Goal: Check status: Check status

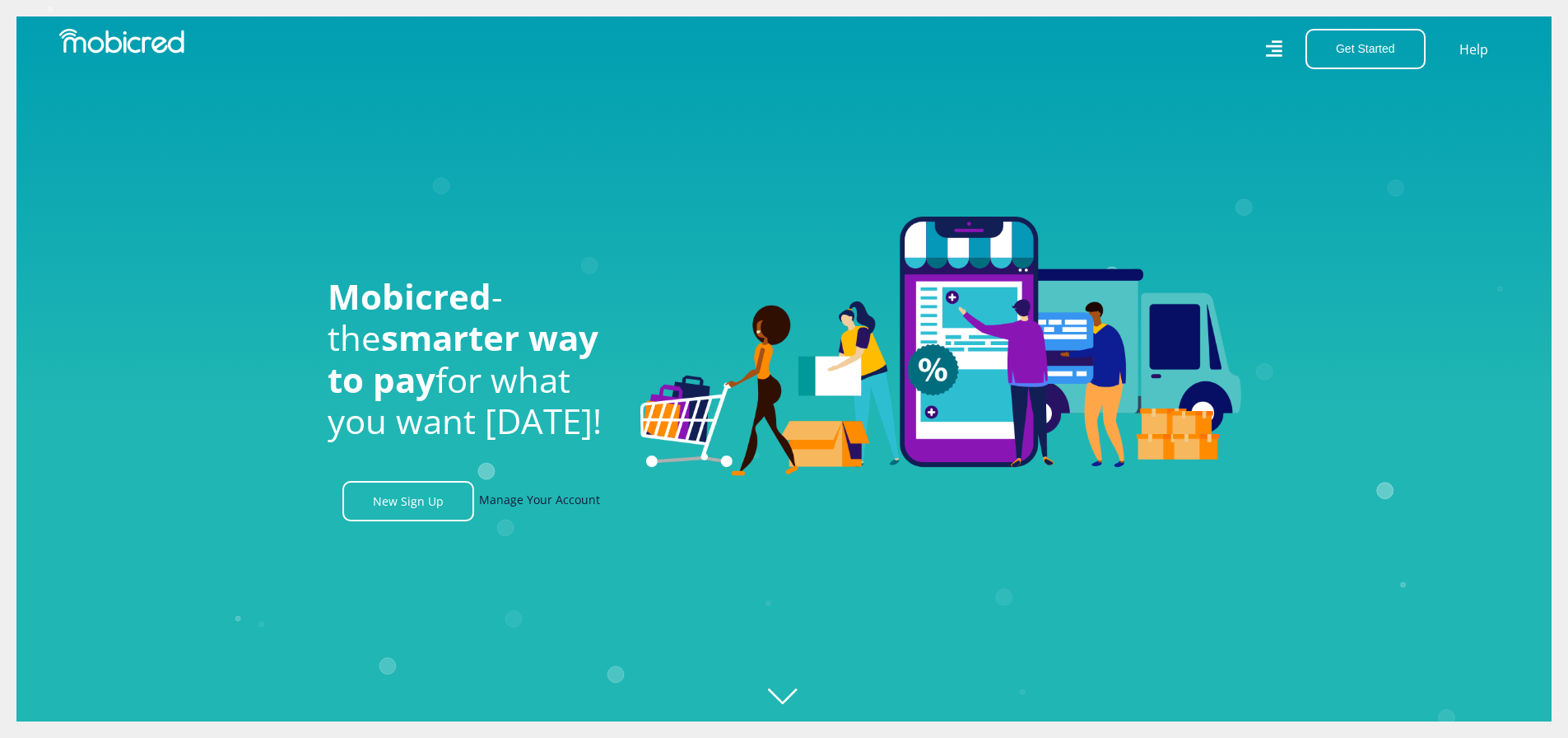
scroll to position [0, 2111]
click at [589, 504] on link "Manage Your Account" at bounding box center [539, 502] width 121 height 41
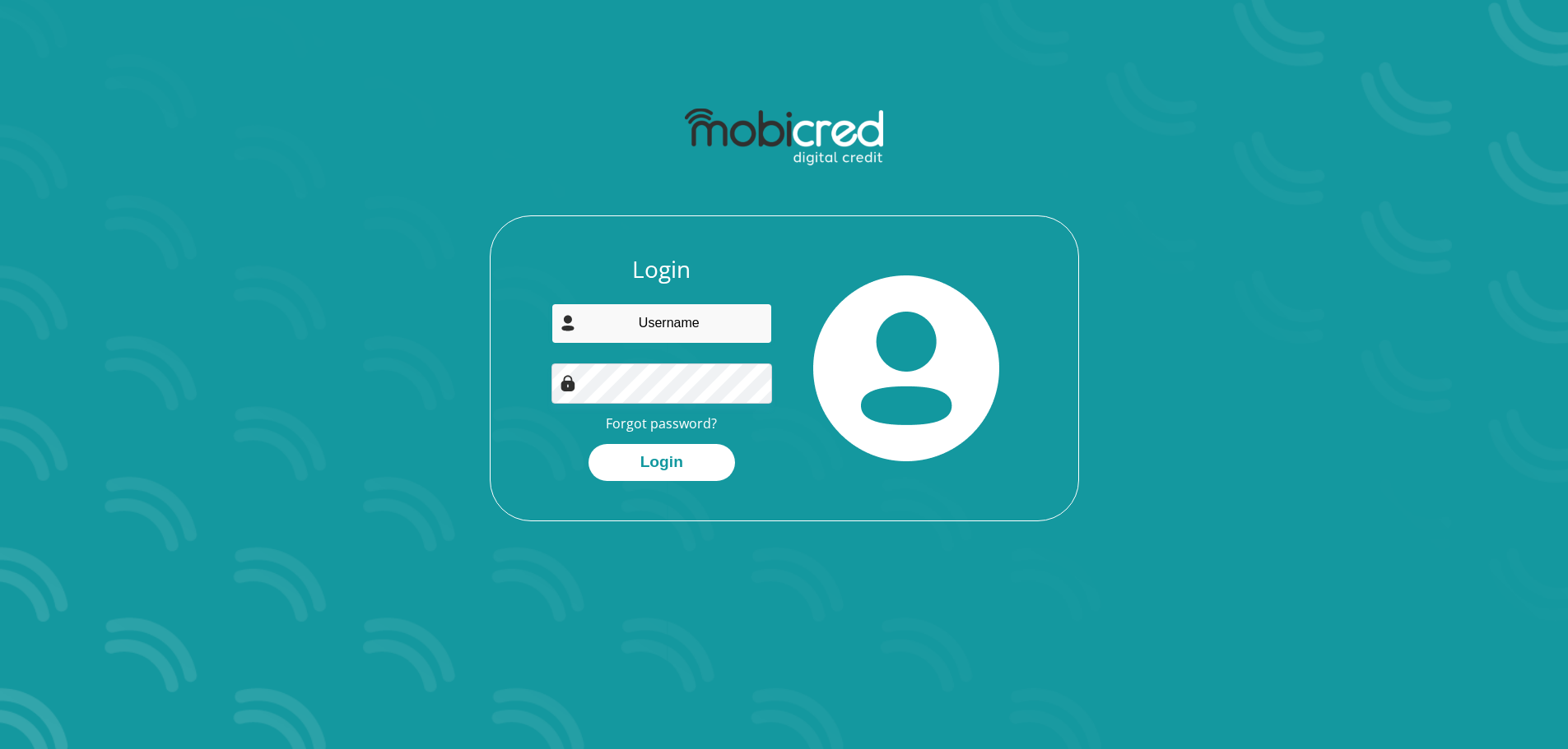
type input "c.aslett777@gmail.com"
click at [674, 456] on button "Login" at bounding box center [662, 463] width 147 height 37
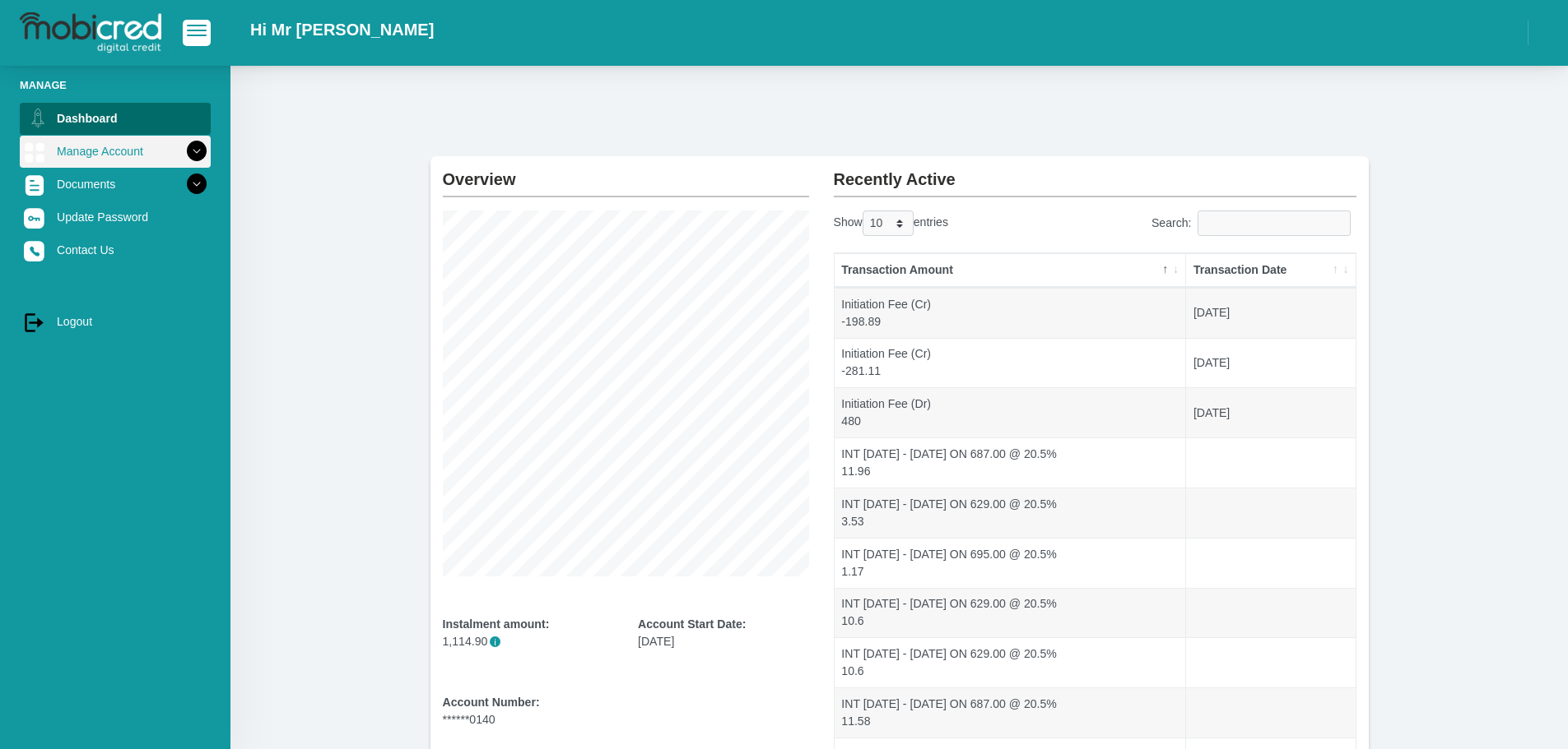
click at [190, 150] on icon at bounding box center [196, 151] width 28 height 28
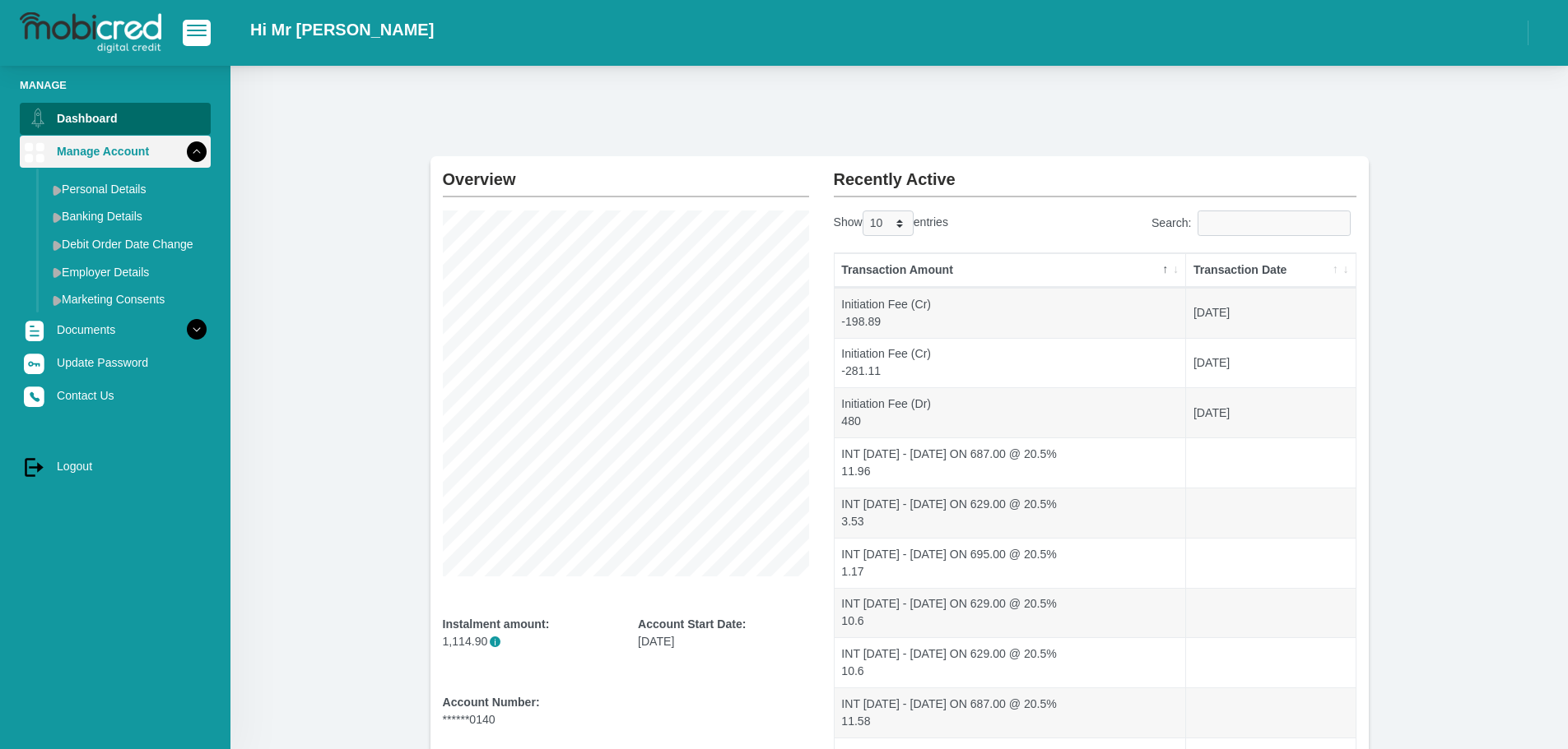
click at [190, 150] on icon at bounding box center [196, 151] width 28 height 28
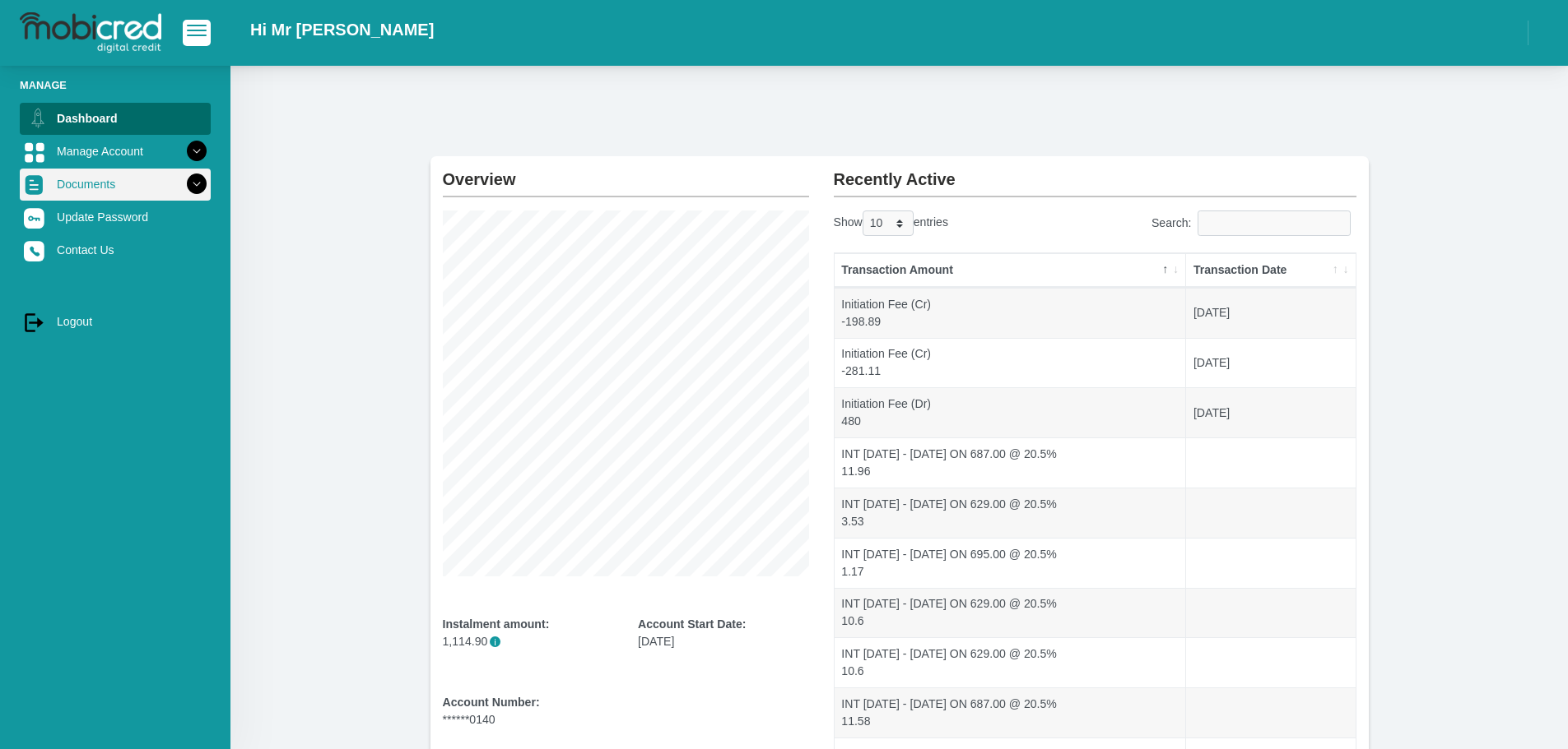
click at [188, 173] on icon at bounding box center [196, 184] width 28 height 28
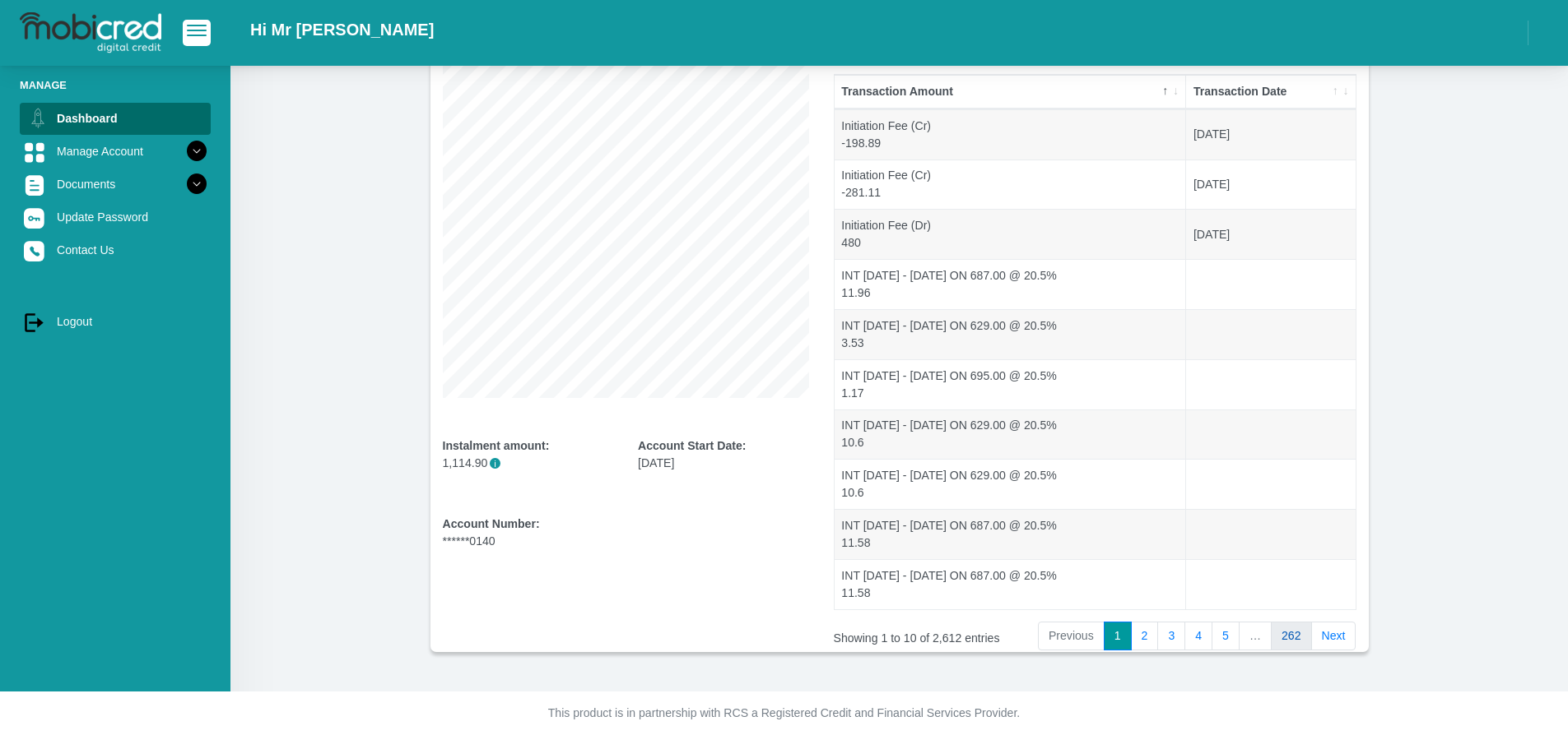
click at [1296, 636] on link "262" at bounding box center [1291, 636] width 41 height 30
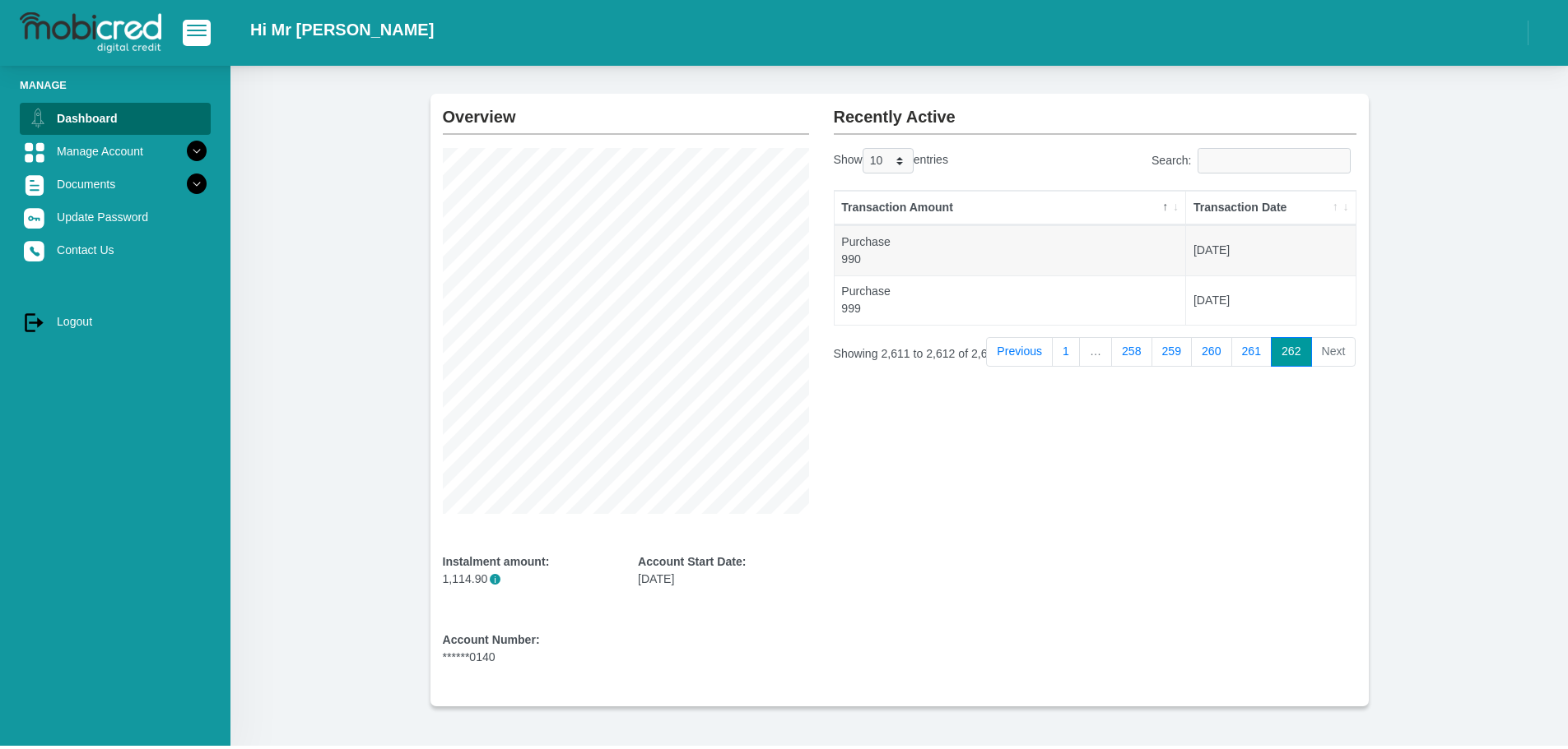
scroll to position [34, 0]
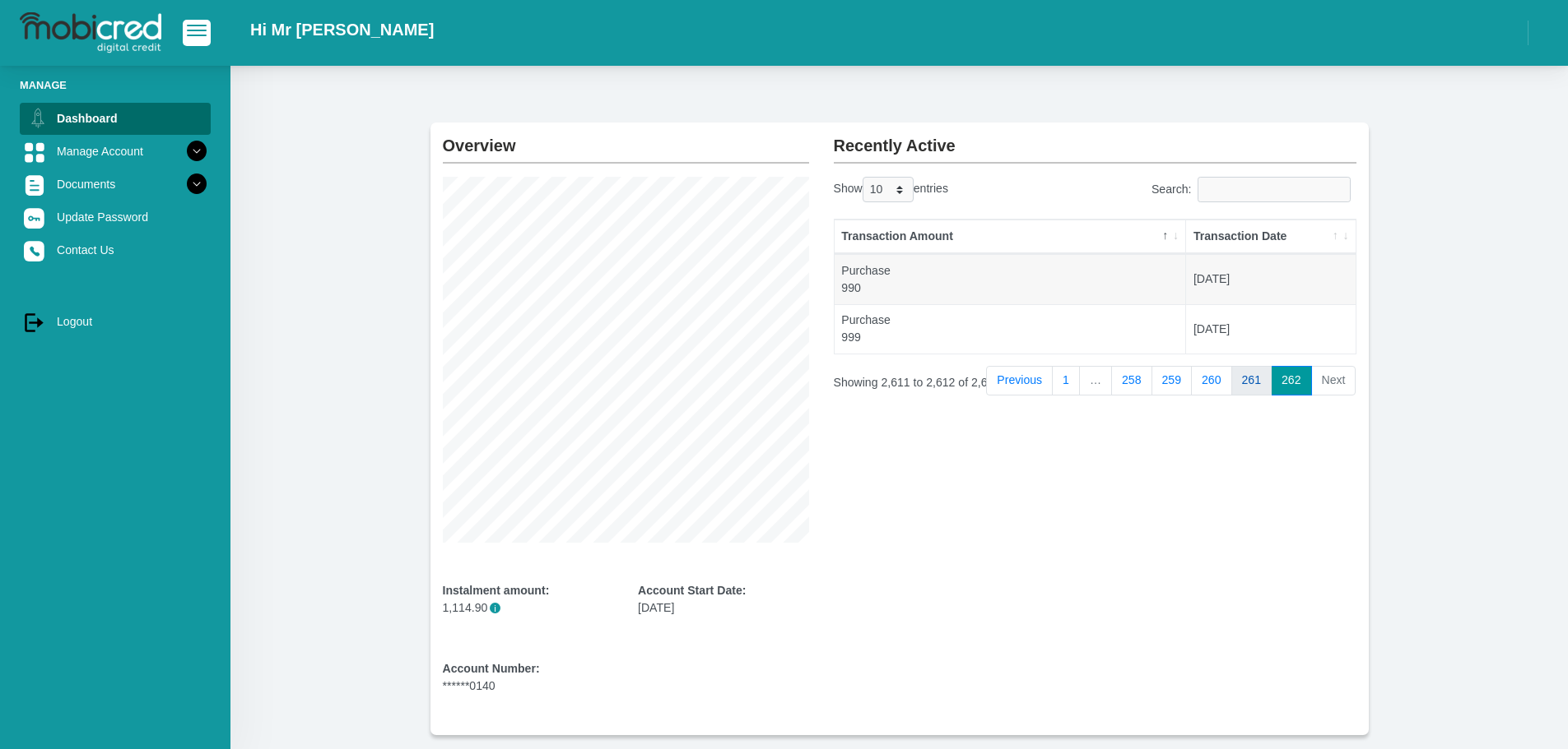
click at [1257, 385] on link "261" at bounding box center [1252, 380] width 41 height 30
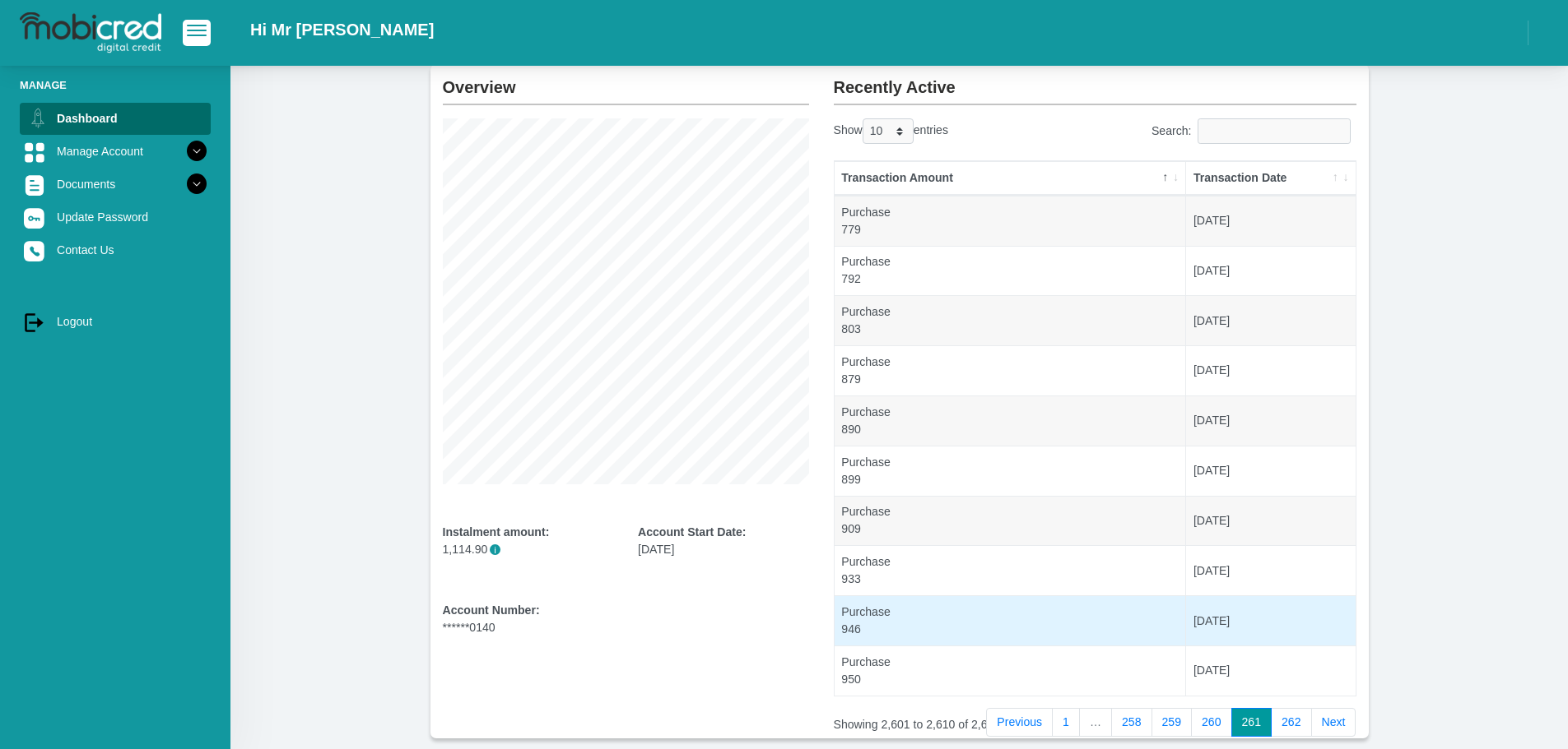
scroll to position [179, 0]
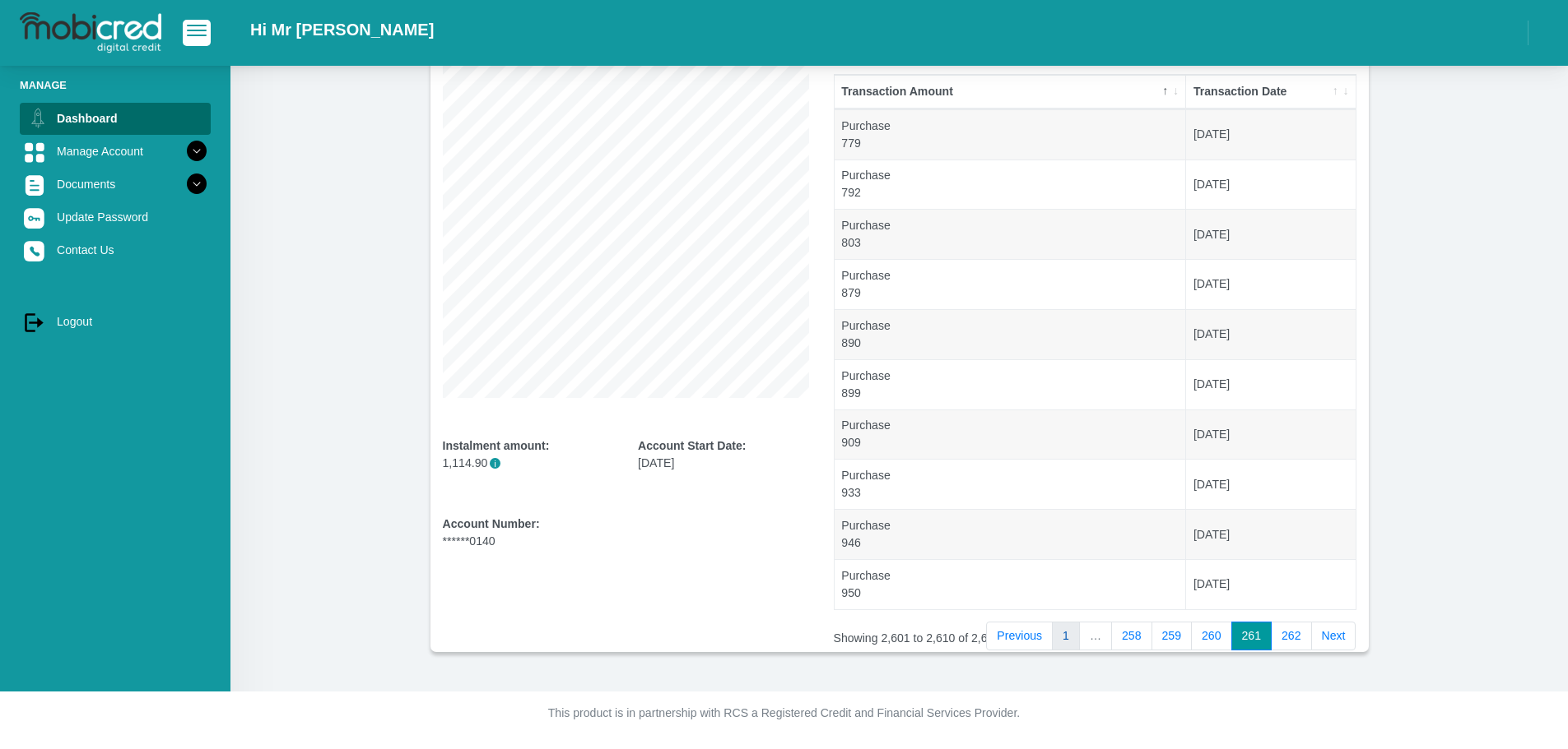
click at [1069, 633] on link "1" at bounding box center [1065, 636] width 28 height 30
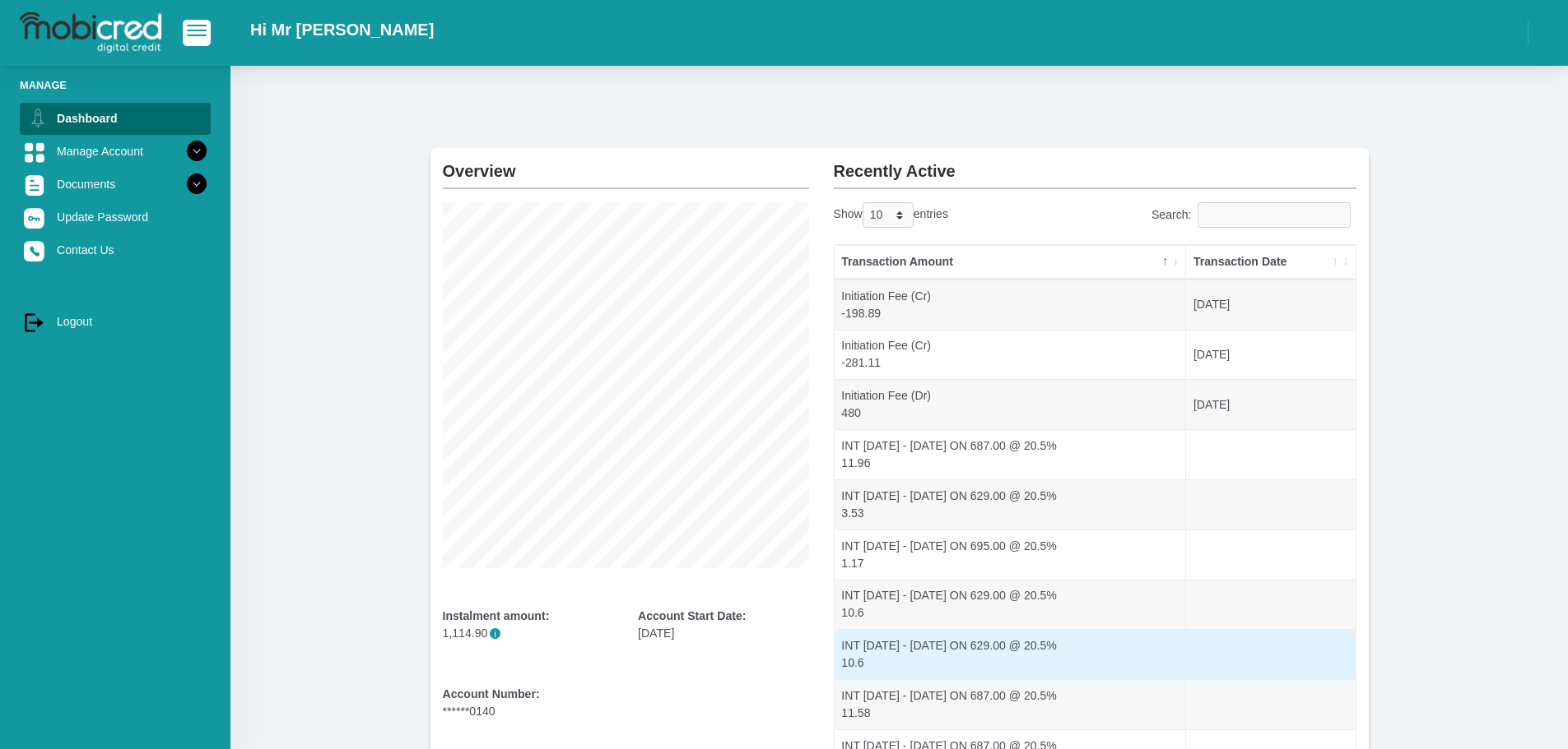
scroll to position [0, 0]
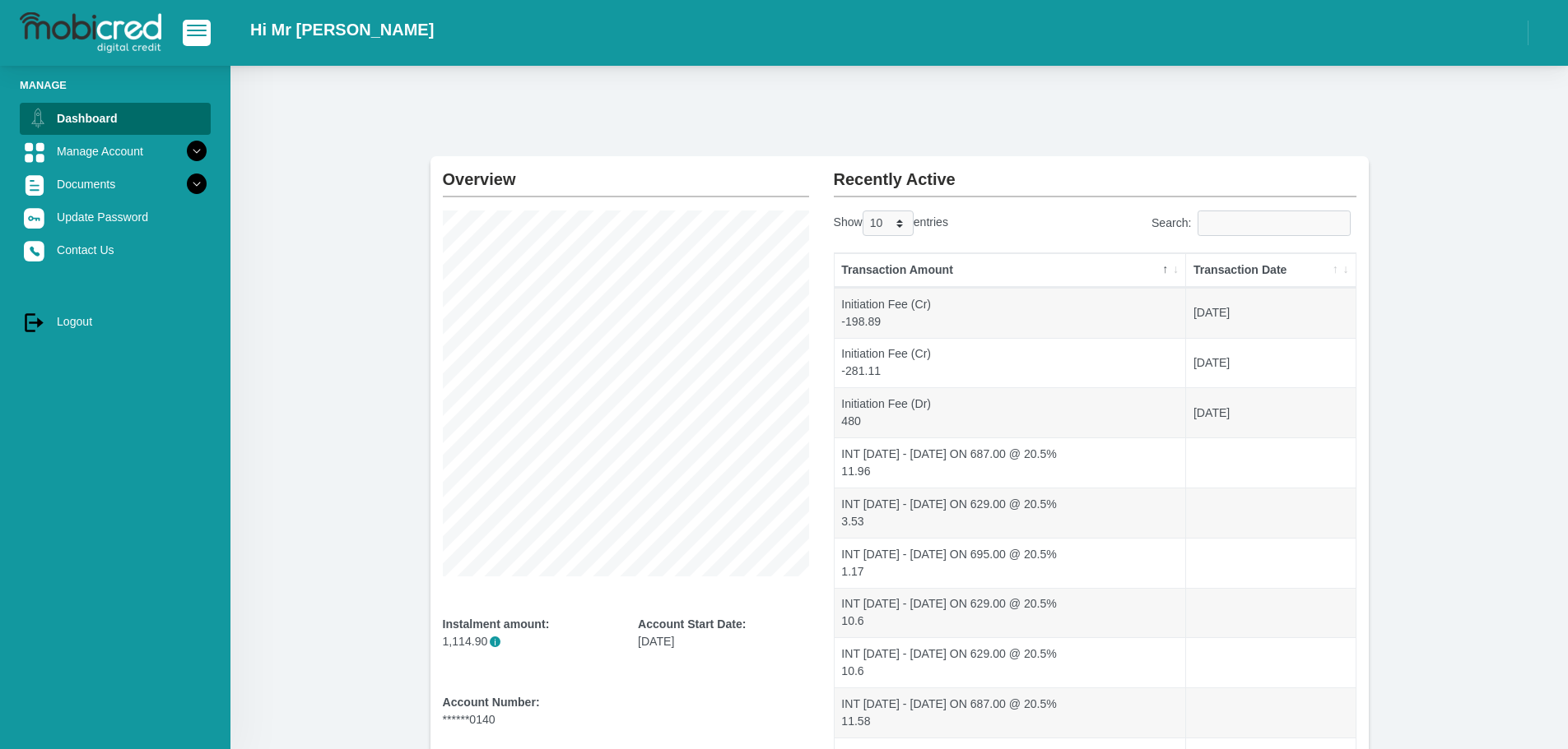
click at [1251, 268] on th "Transaction Date" at bounding box center [1270, 270] width 169 height 35
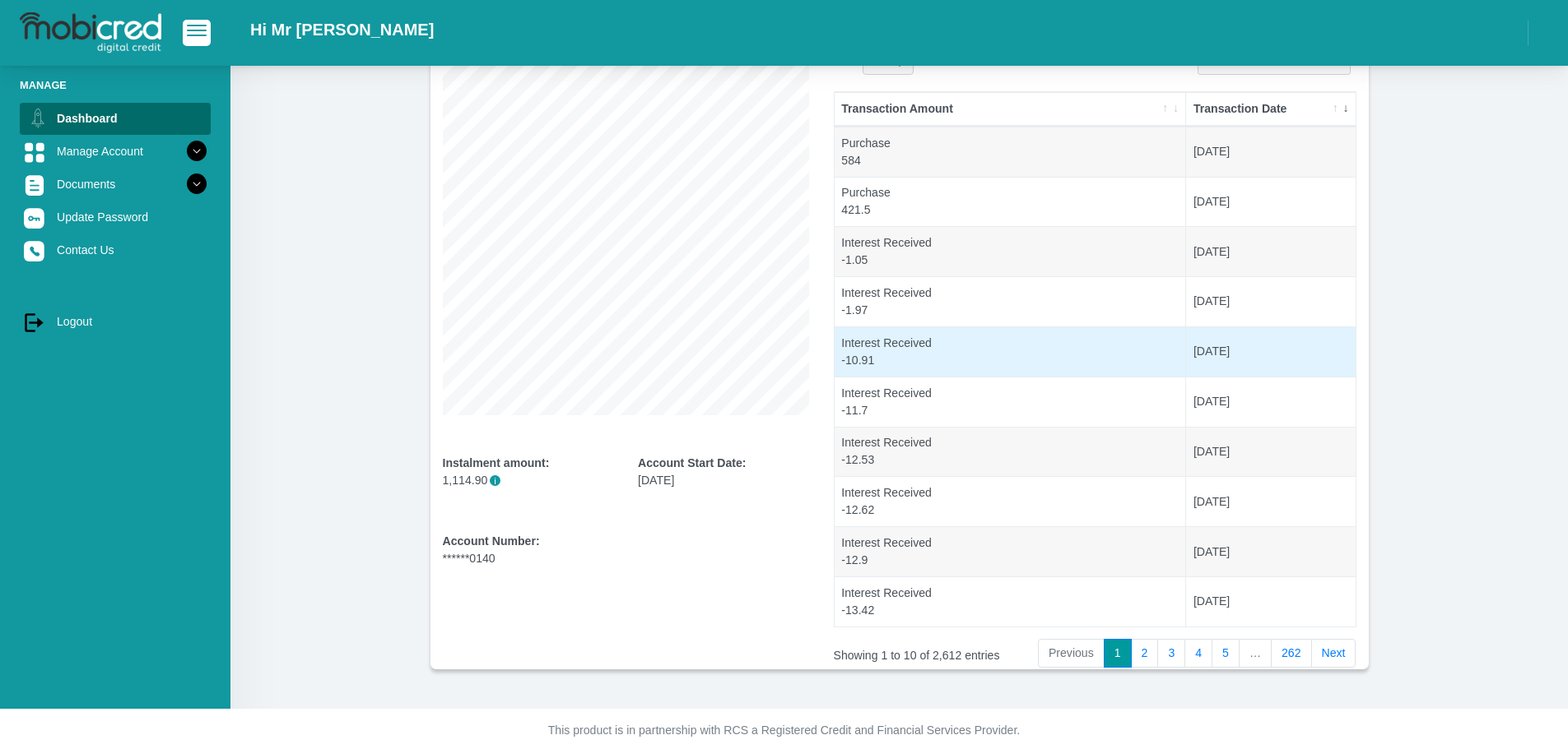
scroll to position [164, 0]
